Goal: Find contact information: Obtain details needed to contact an individual or organization

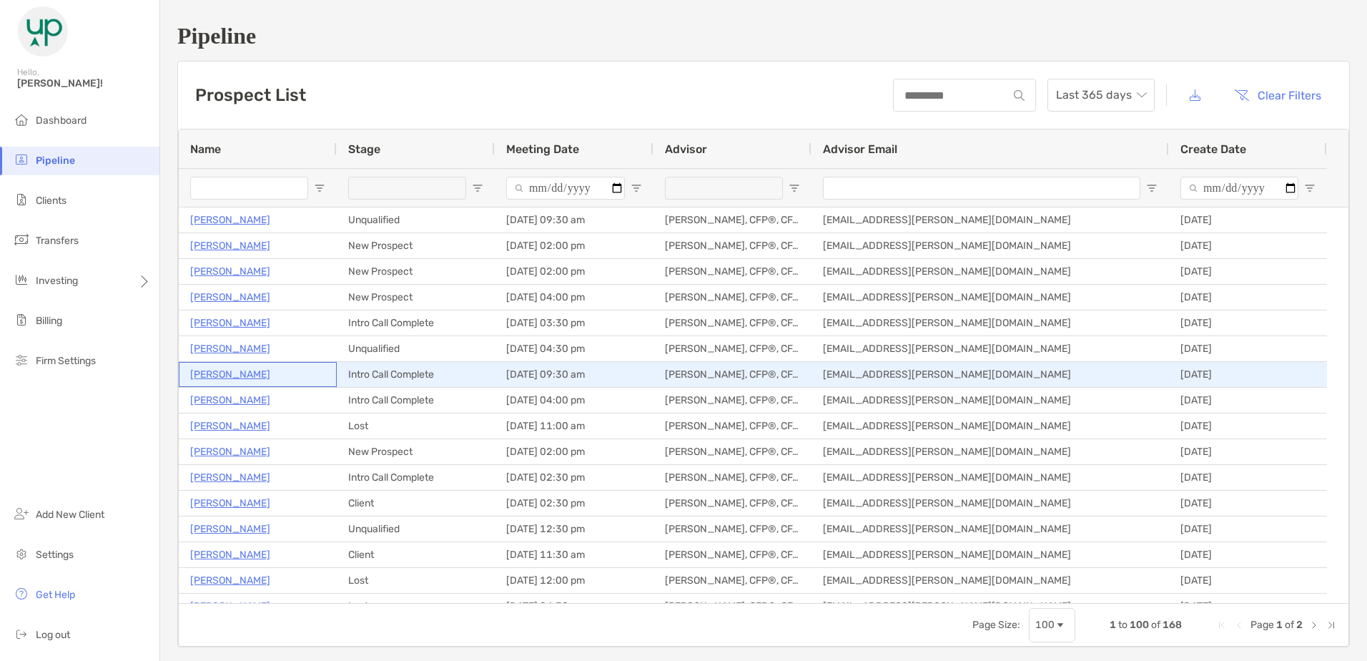
click at [213, 373] on p "[PERSON_NAME]" at bounding box center [230, 374] width 80 height 18
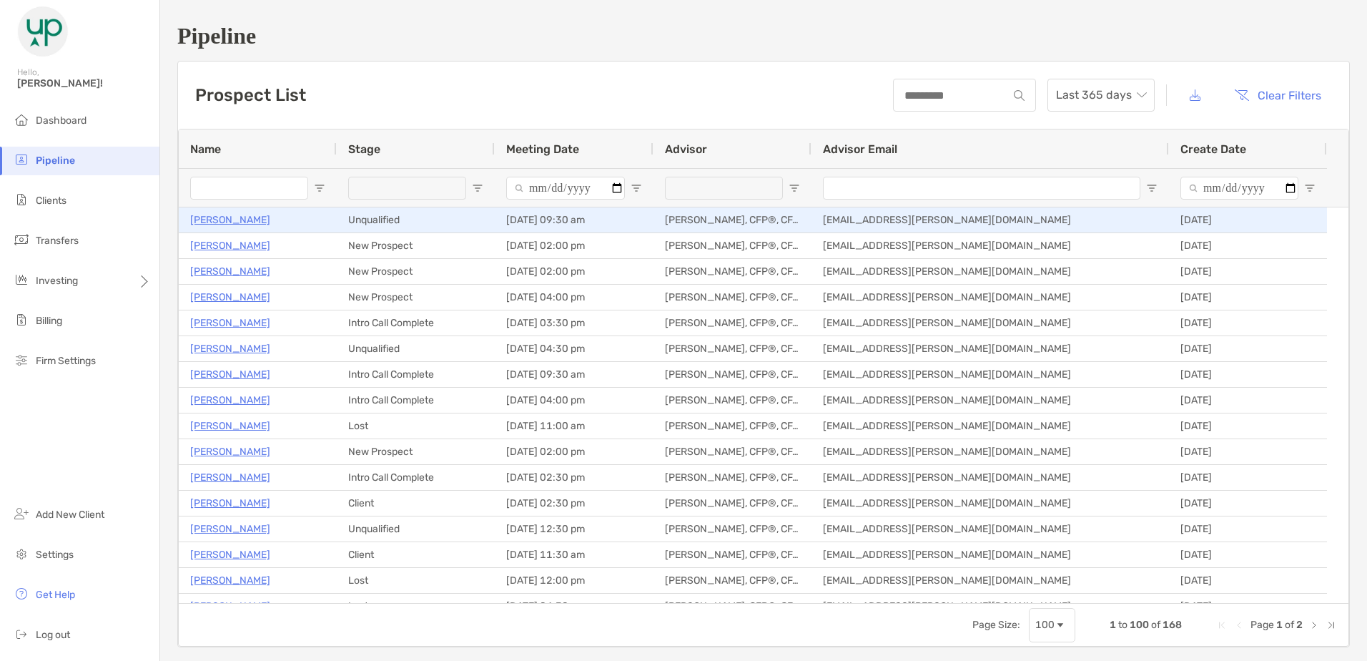
click at [209, 218] on p "David Dooley" at bounding box center [230, 220] width 80 height 18
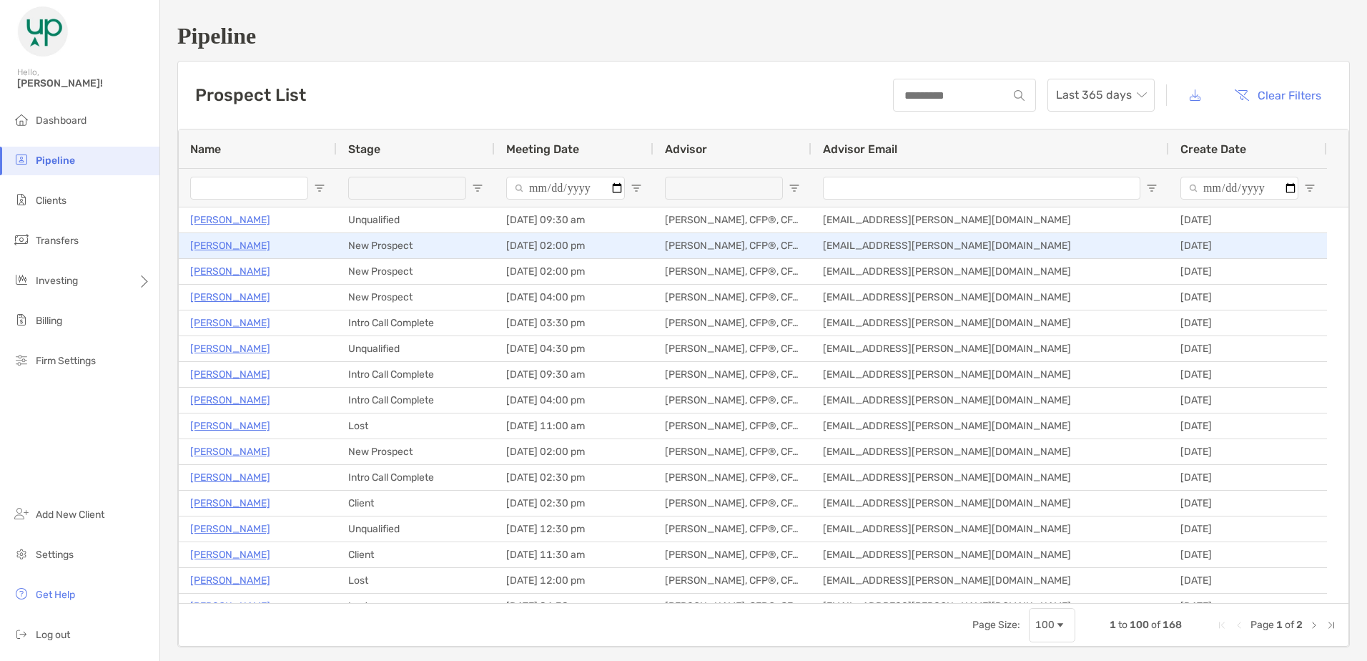
click at [246, 245] on p "John Hokavar" at bounding box center [230, 246] width 80 height 18
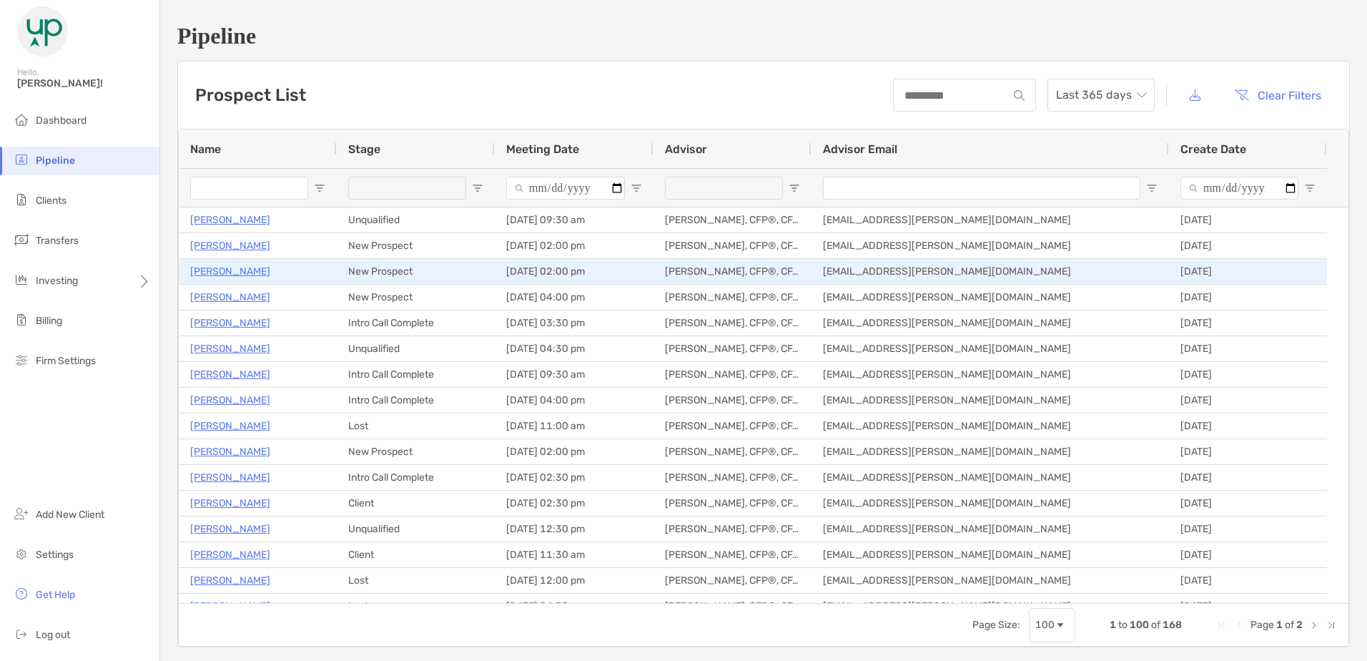
click at [237, 273] on p "Lindsay Rox" at bounding box center [230, 271] width 80 height 18
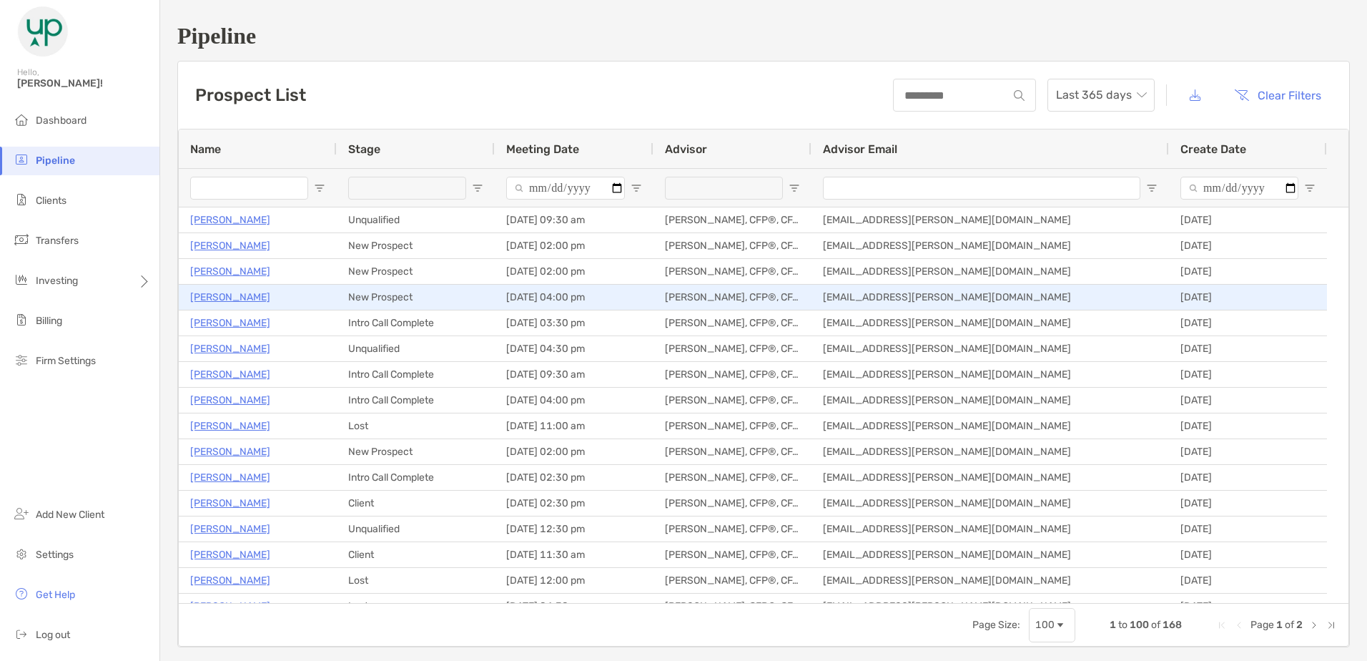
click at [227, 299] on p "Levi Werkman" at bounding box center [230, 297] width 80 height 18
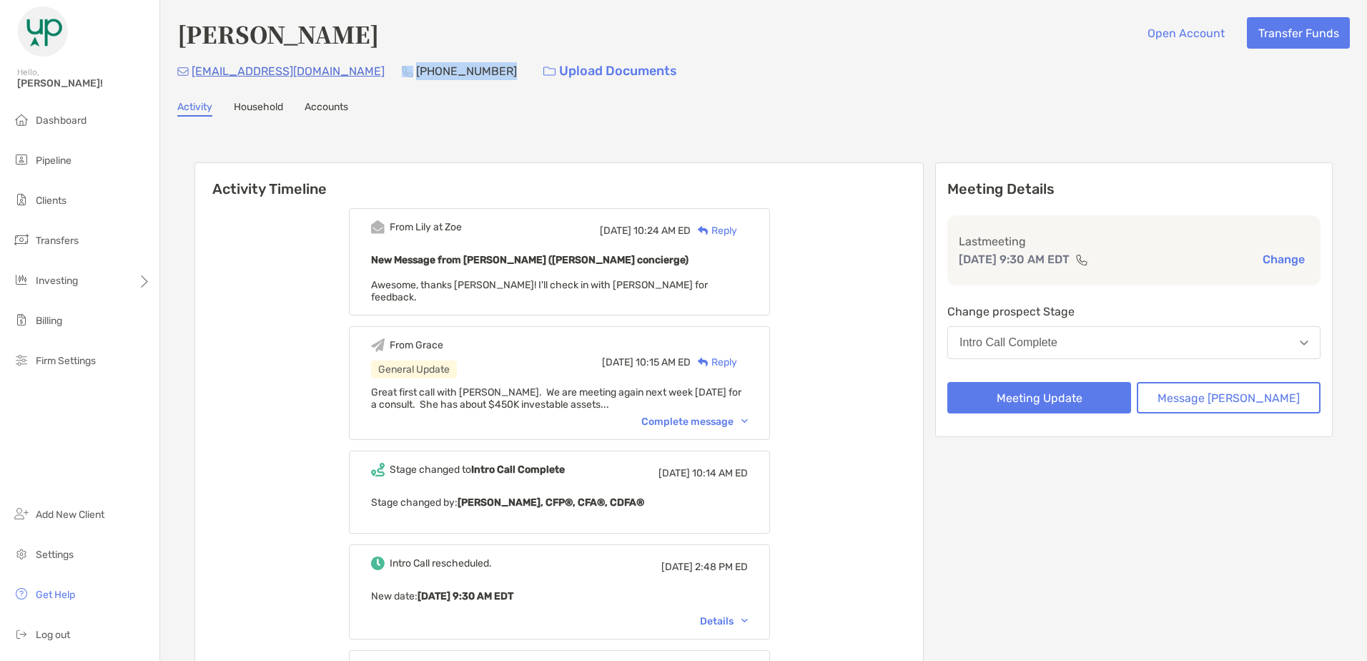
click at [339, 72] on div "jamieslazar@gmail.com (201) 452-2959 Upload Documents" at bounding box center [763, 71] width 1173 height 31
drag, startPoint x: 318, startPoint y: 73, endPoint x: 191, endPoint y: 85, distance: 127.9
click at [191, 85] on div "jamieslazar@gmail.com (201) 452-2959 Upload Documents" at bounding box center [763, 71] width 1173 height 31
copy p "jamieslazar@gmail.com"
